Goal: Information Seeking & Learning: Learn about a topic

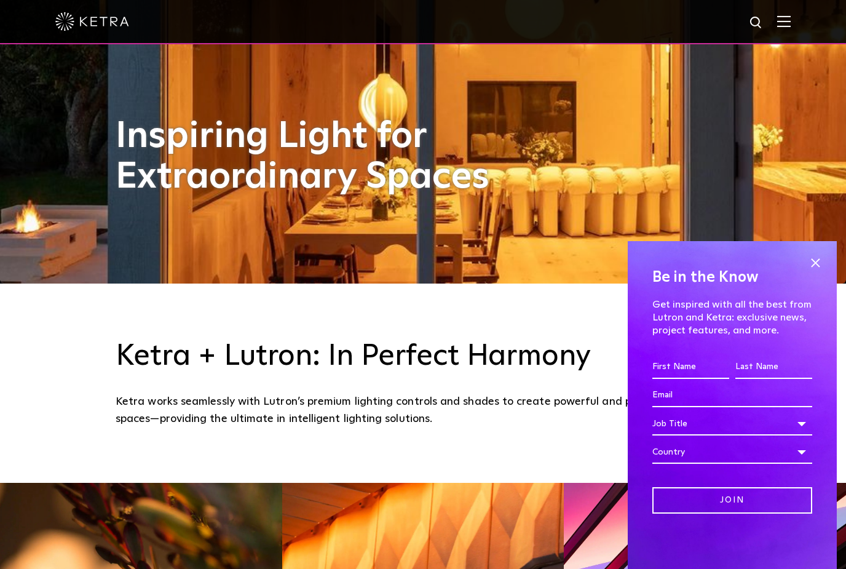
scroll to position [296, 0]
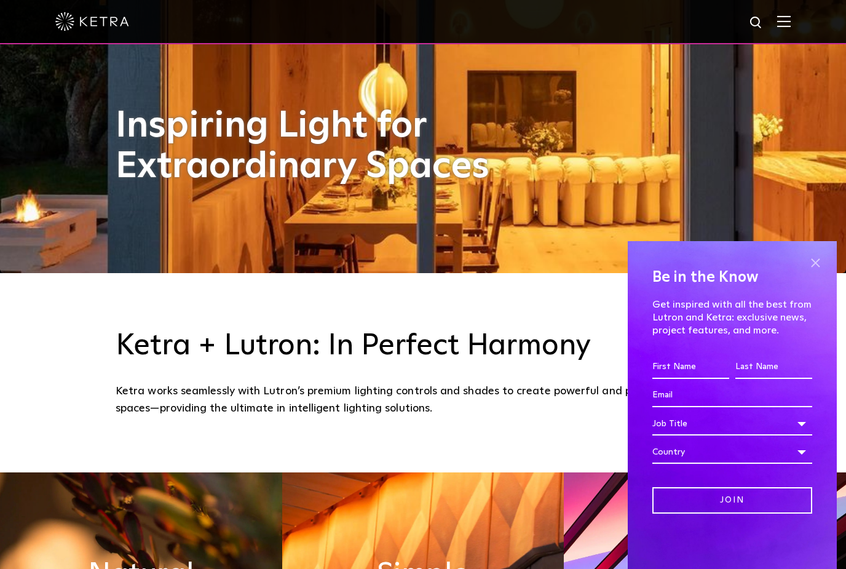
click at [812, 272] on span at bounding box center [815, 262] width 18 height 18
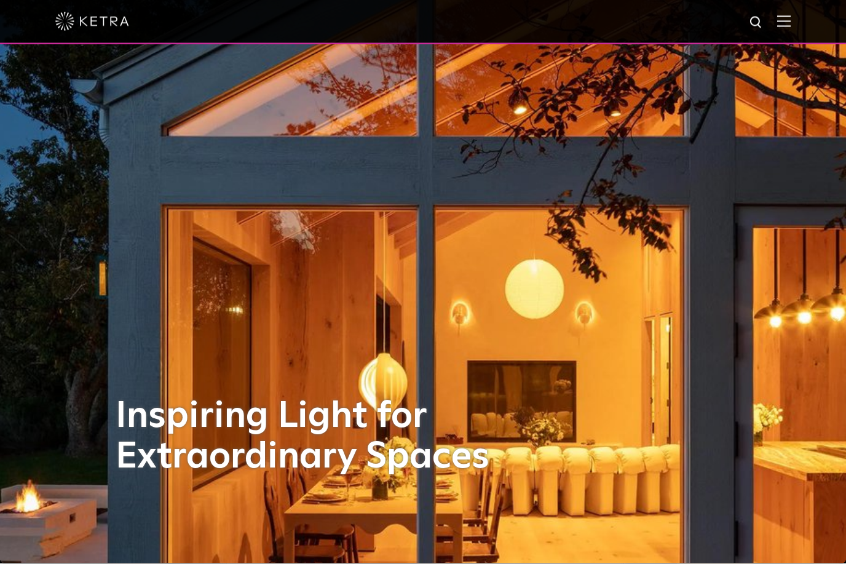
scroll to position [0, 0]
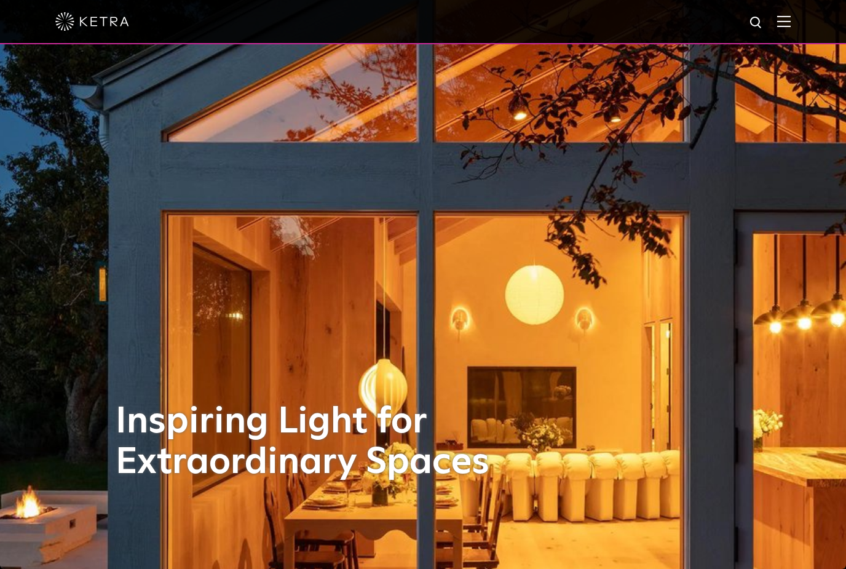
click at [786, 25] on img at bounding box center [784, 21] width 14 height 12
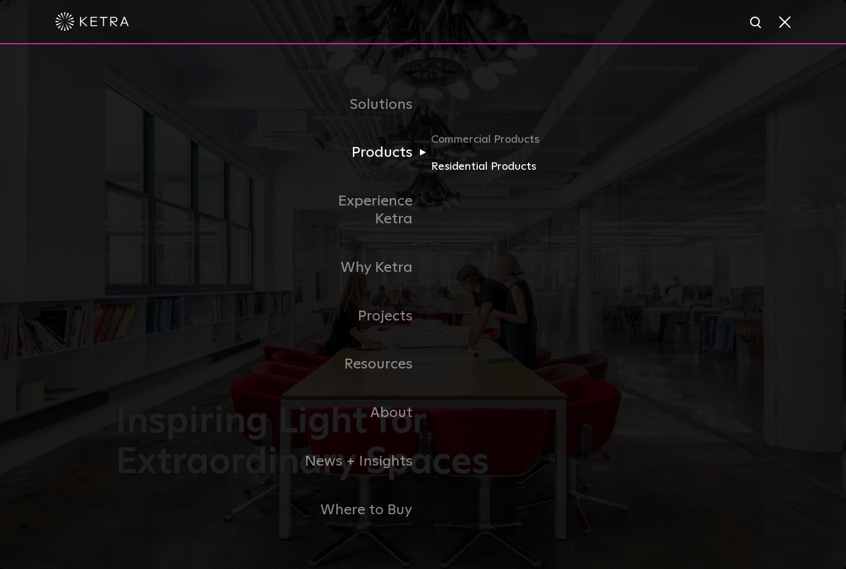
click at [506, 175] on link "Residential Products" at bounding box center [490, 166] width 118 height 18
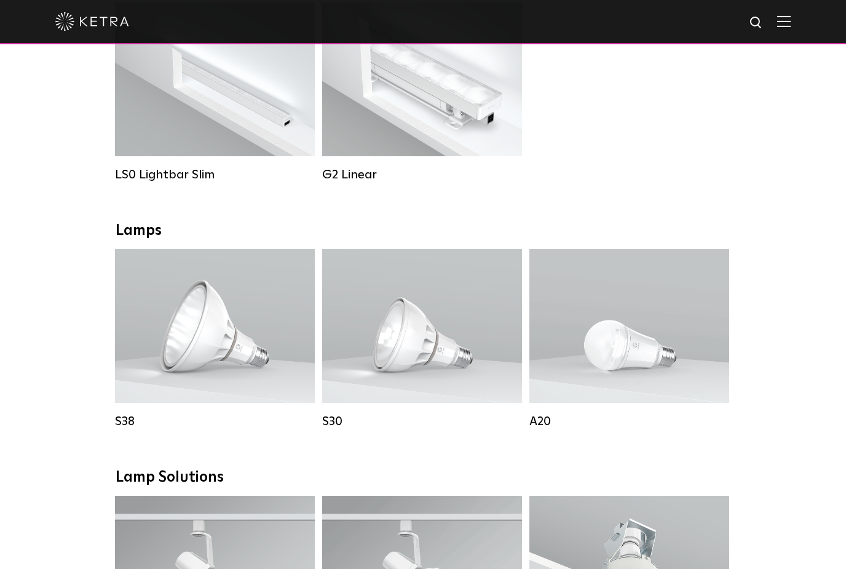
scroll to position [515, 0]
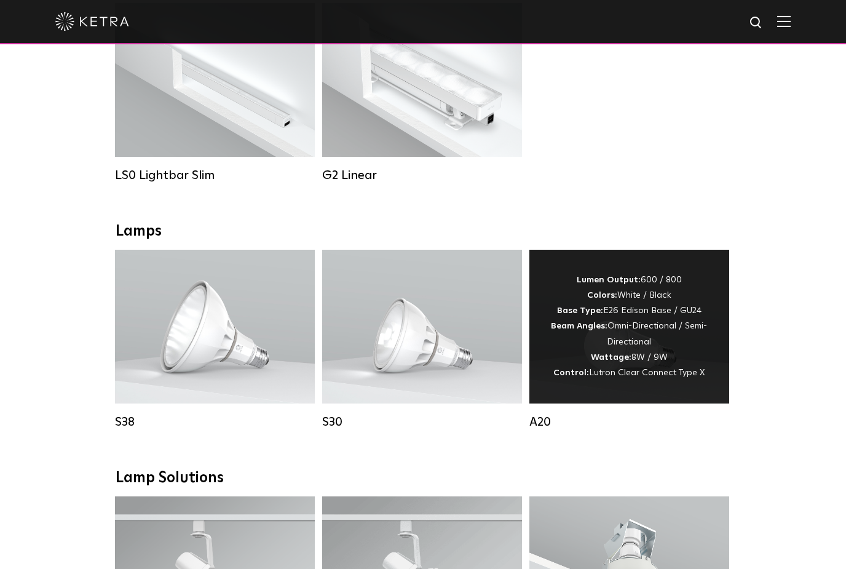
click at [624, 353] on div "Lumen Output: 600 / 800 Colors: White / Black Base Type: E26 Edison Base / GU24…" at bounding box center [629, 326] width 163 height 108
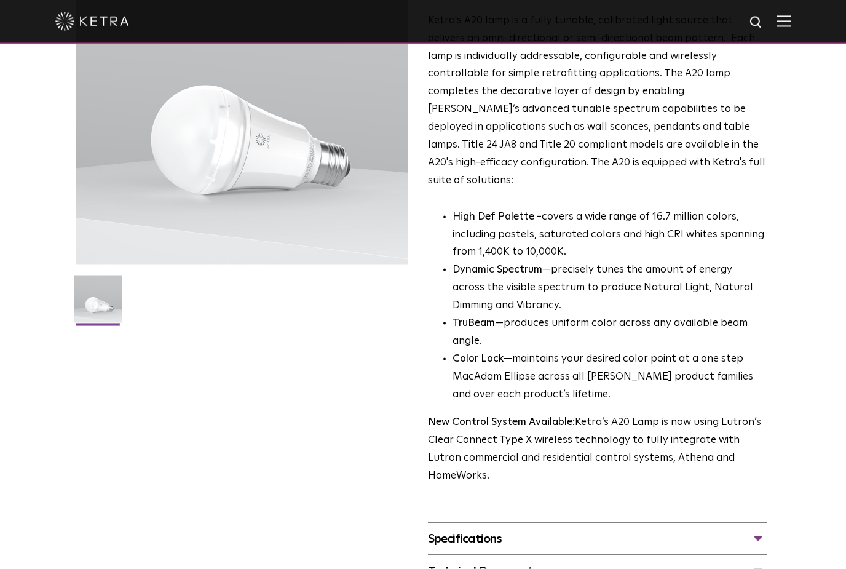
scroll to position [158, 0]
click at [455, 528] on div "Specifications" at bounding box center [597, 538] width 339 height 20
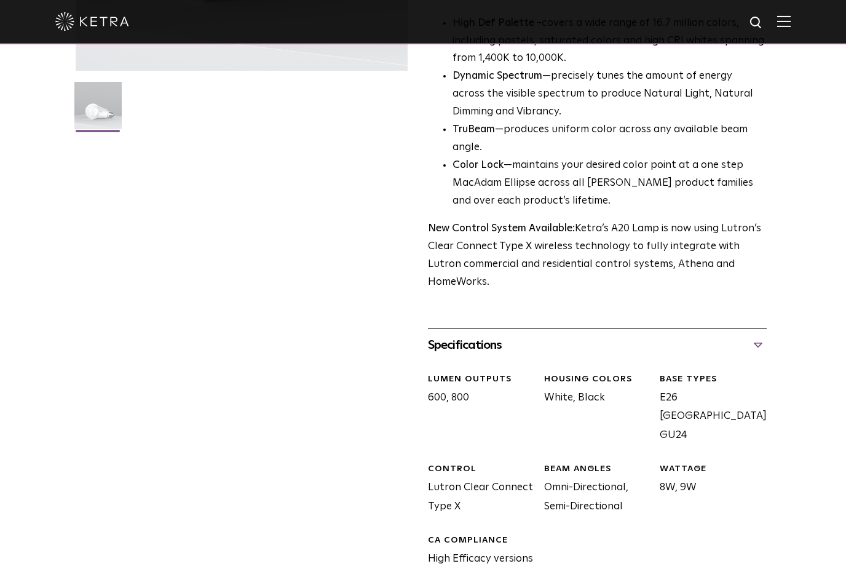
scroll to position [384, 0]
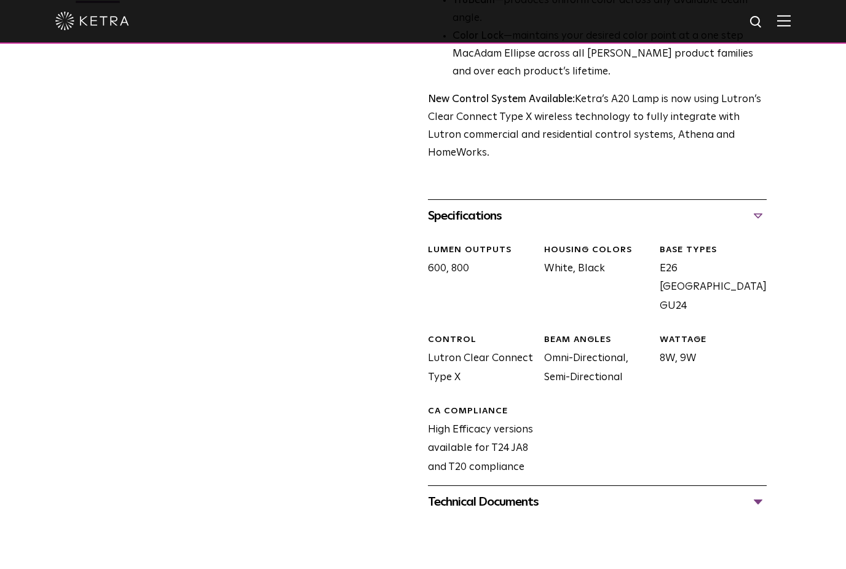
click at [451, 492] on div "Technical Documents" at bounding box center [597, 502] width 339 height 20
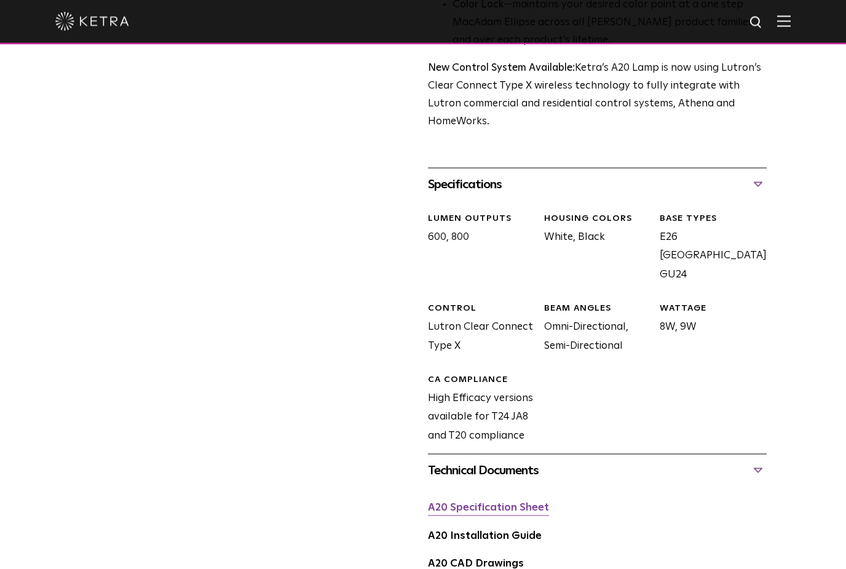
scroll to position [512, 0]
click at [471, 502] on link "A20 Specification Sheet" at bounding box center [488, 507] width 121 height 10
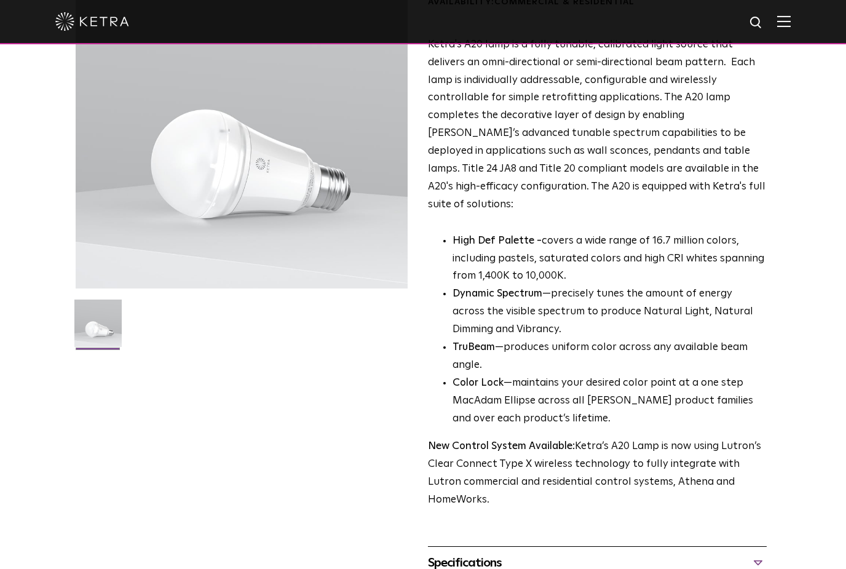
scroll to position [0, 0]
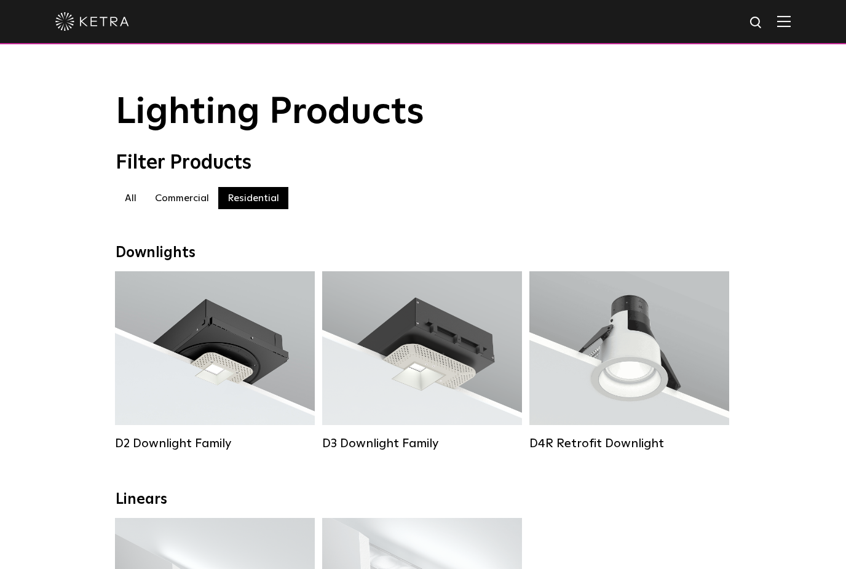
click at [178, 199] on label "Commercial" at bounding box center [182, 198] width 73 height 22
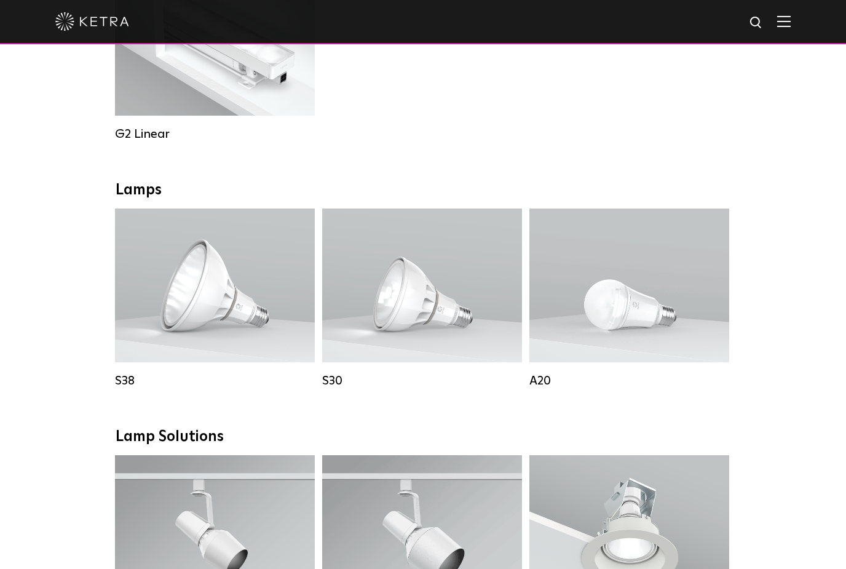
scroll to position [756, 0]
